Goal: Find specific page/section: Find specific page/section

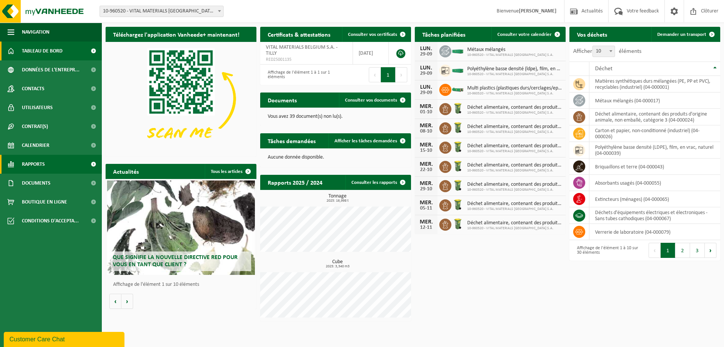
click at [62, 160] on link "Rapports" at bounding box center [51, 164] width 102 height 19
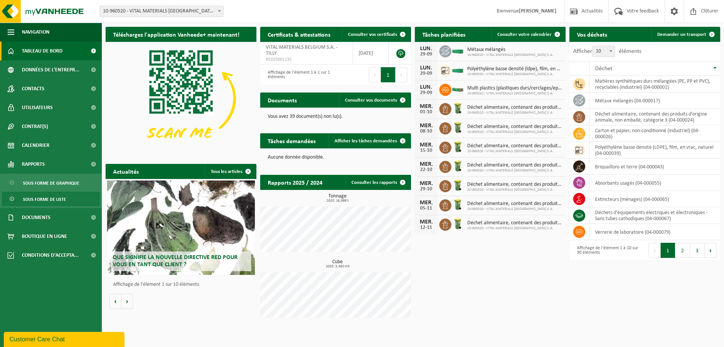
click at [48, 194] on span "Sous forme de liste" at bounding box center [44, 199] width 43 height 14
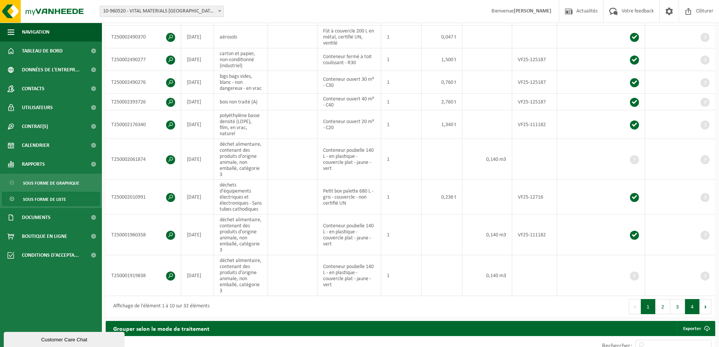
click at [695, 314] on button "4" at bounding box center [692, 306] width 15 height 15
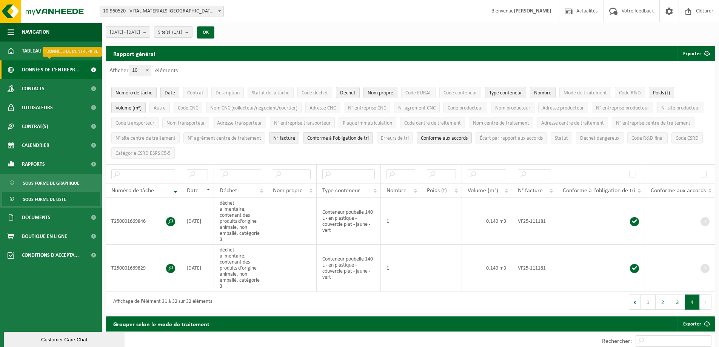
click at [43, 61] on span "Données de l'entrepr..." at bounding box center [51, 69] width 58 height 19
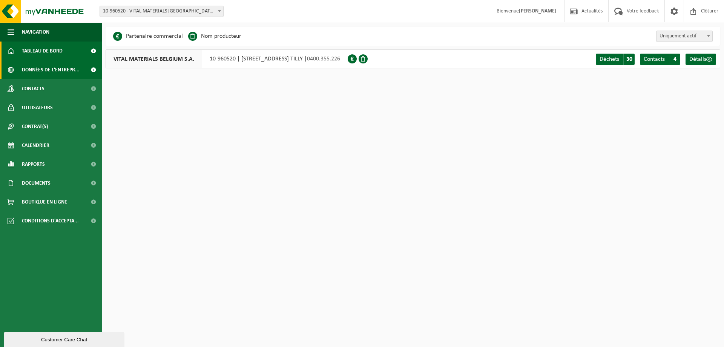
click at [45, 54] on span "Tableau de bord" at bounding box center [42, 51] width 41 height 19
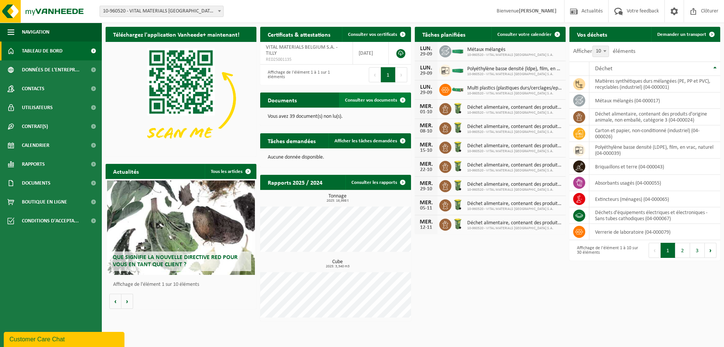
click at [370, 99] on span "Consulter vos documents" at bounding box center [371, 100] width 52 height 5
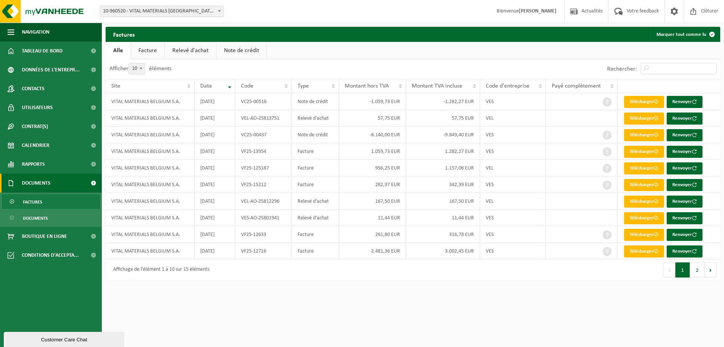
click at [194, 51] on link "Relevé d'achat" at bounding box center [190, 50] width 51 height 17
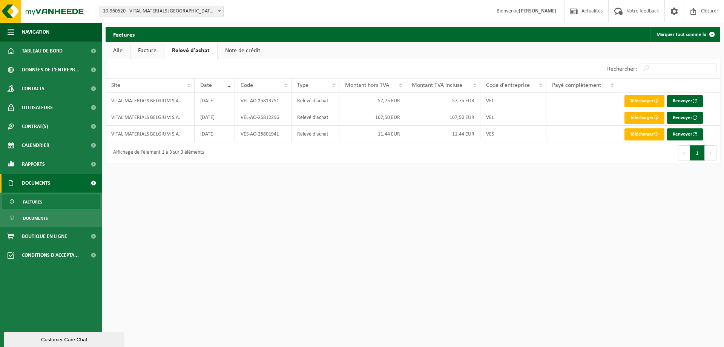
click at [227, 48] on link "Note de crédit" at bounding box center [243, 50] width 50 height 17
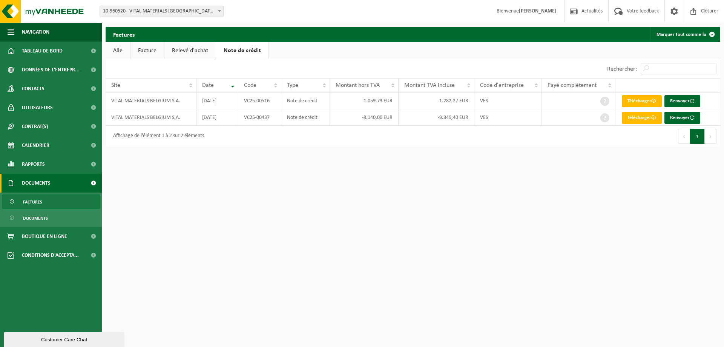
click at [203, 50] on link "Relevé d'achat" at bounding box center [190, 50] width 51 height 17
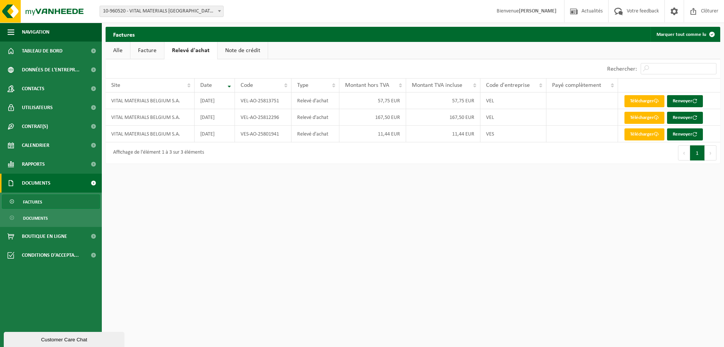
click at [142, 49] on link "Facture" at bounding box center [148, 50] width 34 height 17
